Goal: Check status: Check status

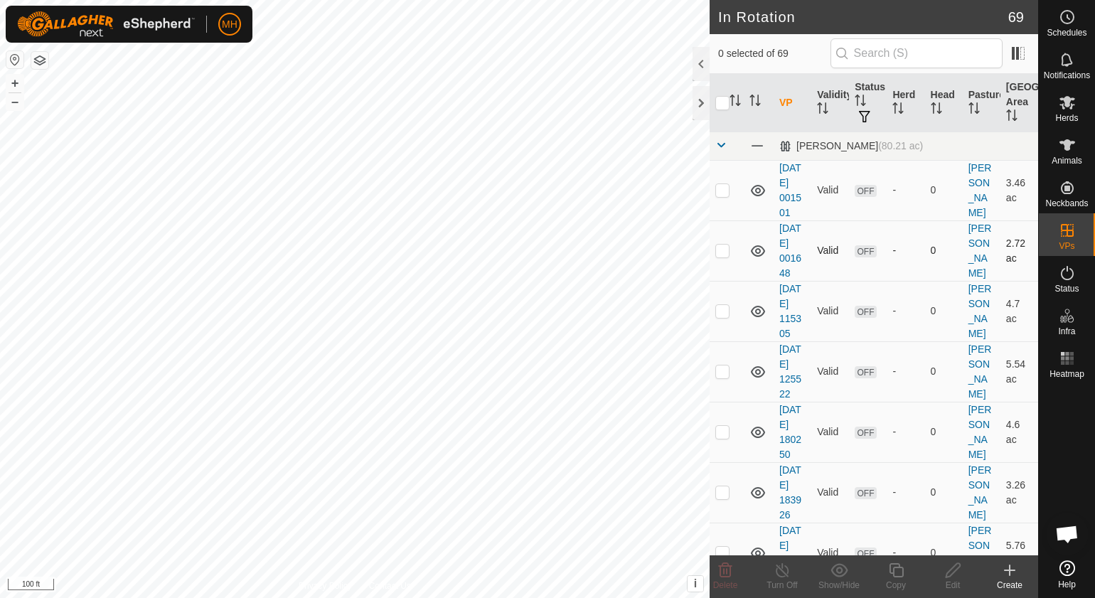
click at [877, 242] on td "OFF" at bounding box center [868, 250] width 38 height 60
drag, startPoint x: 1076, startPoint y: 288, endPoint x: 1068, endPoint y: 279, distance: 11.6
click at [1076, 288] on span "Status" at bounding box center [1066, 288] width 24 height 9
click at [1068, 279] on icon at bounding box center [1067, 273] width 13 height 14
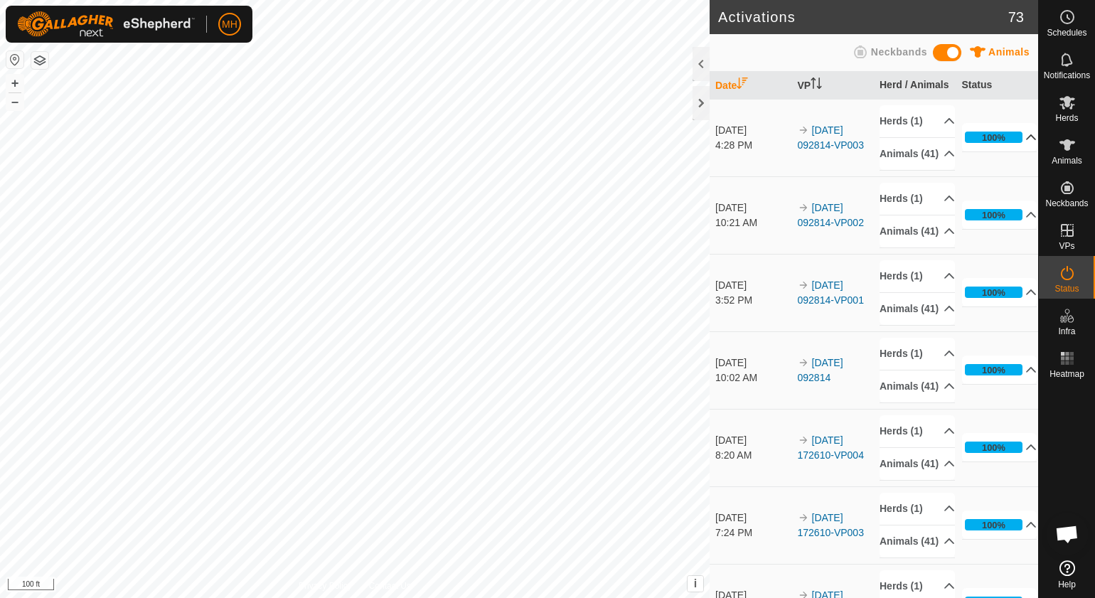
click at [985, 143] on p-accordion-header "100%" at bounding box center [999, 137] width 75 height 28
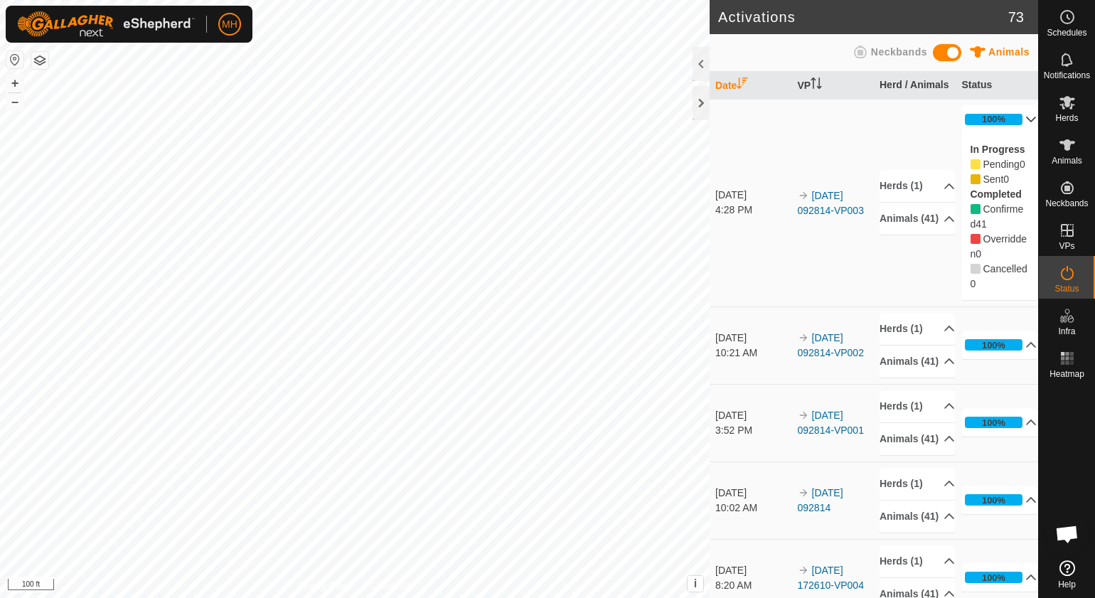
click at [985, 144] on label "In Progress" at bounding box center [997, 149] width 55 height 11
click at [904, 230] on p-accordion-header "Animals (41)" at bounding box center [916, 219] width 75 height 32
